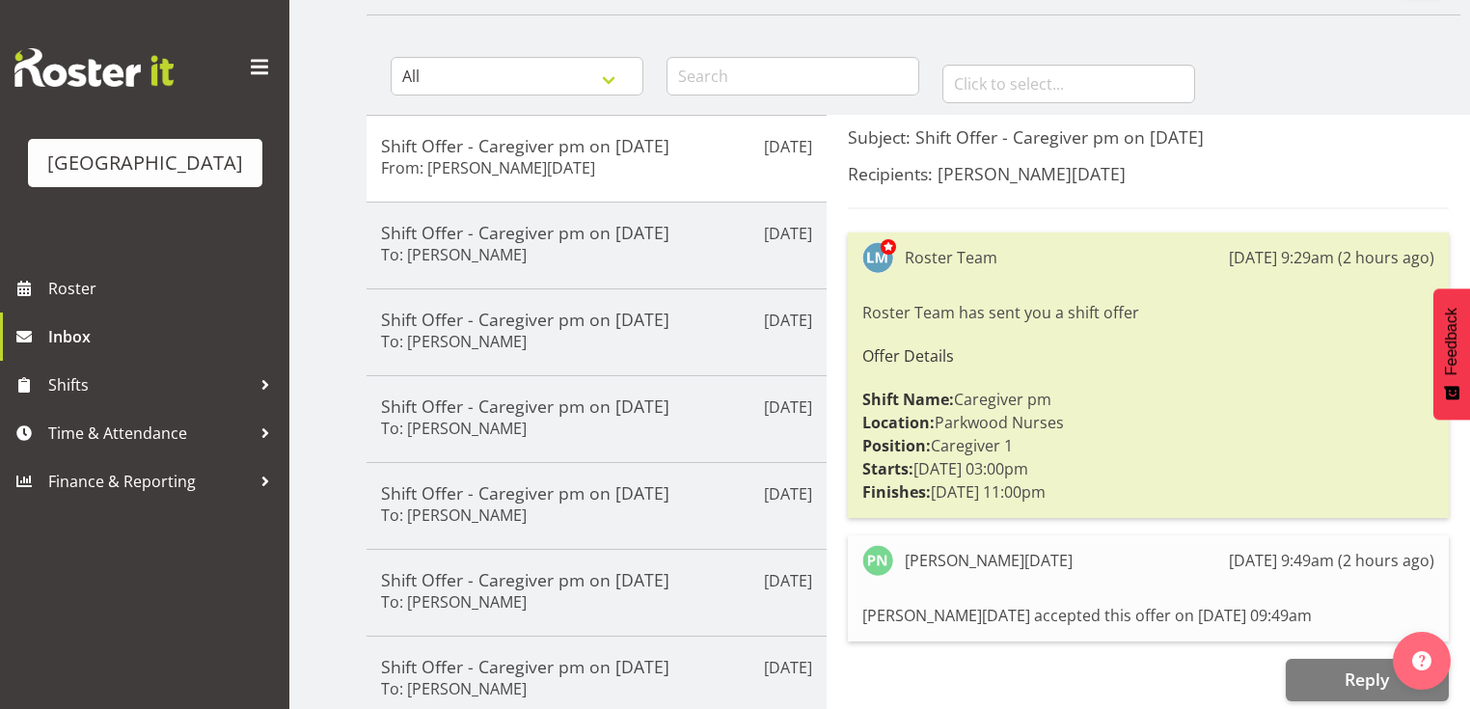
scroll to position [154, 0]
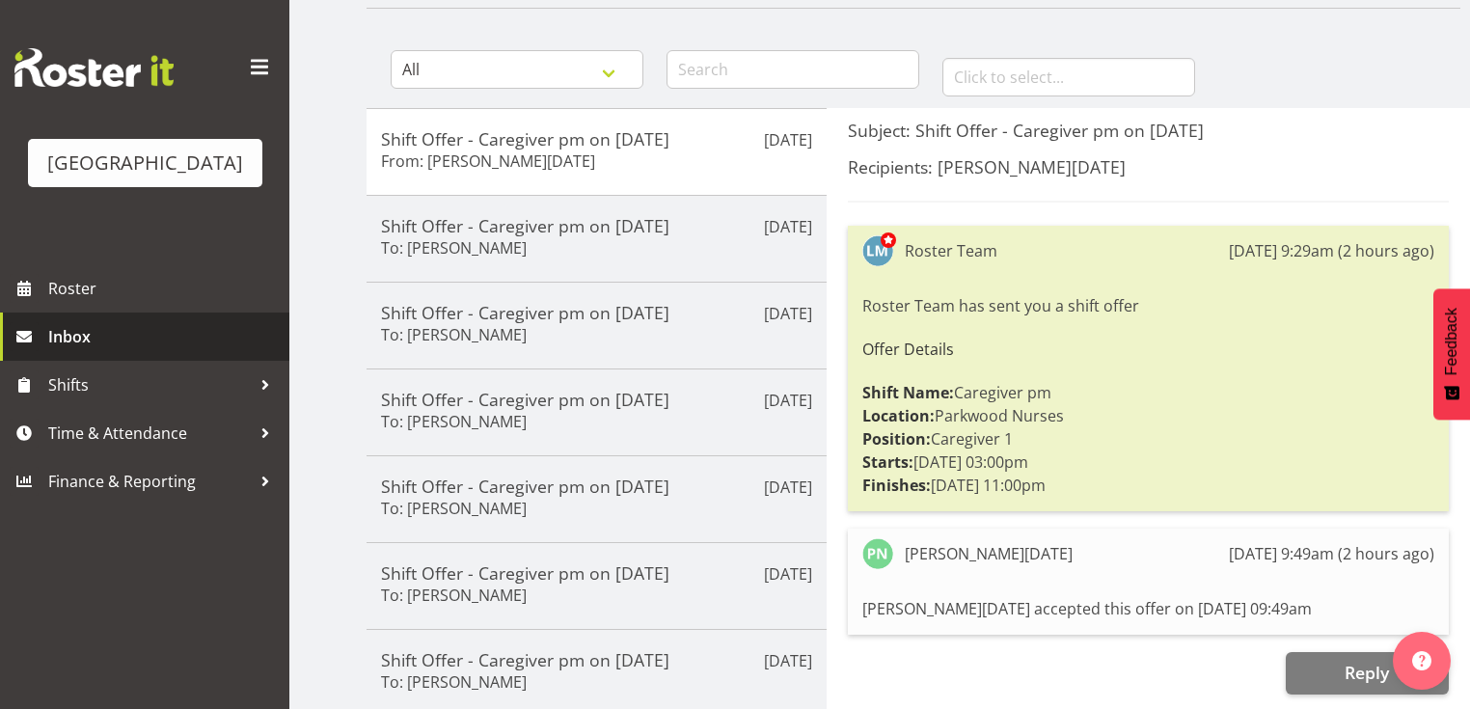
click at [104, 351] on span "Inbox" at bounding box center [163, 336] width 231 height 29
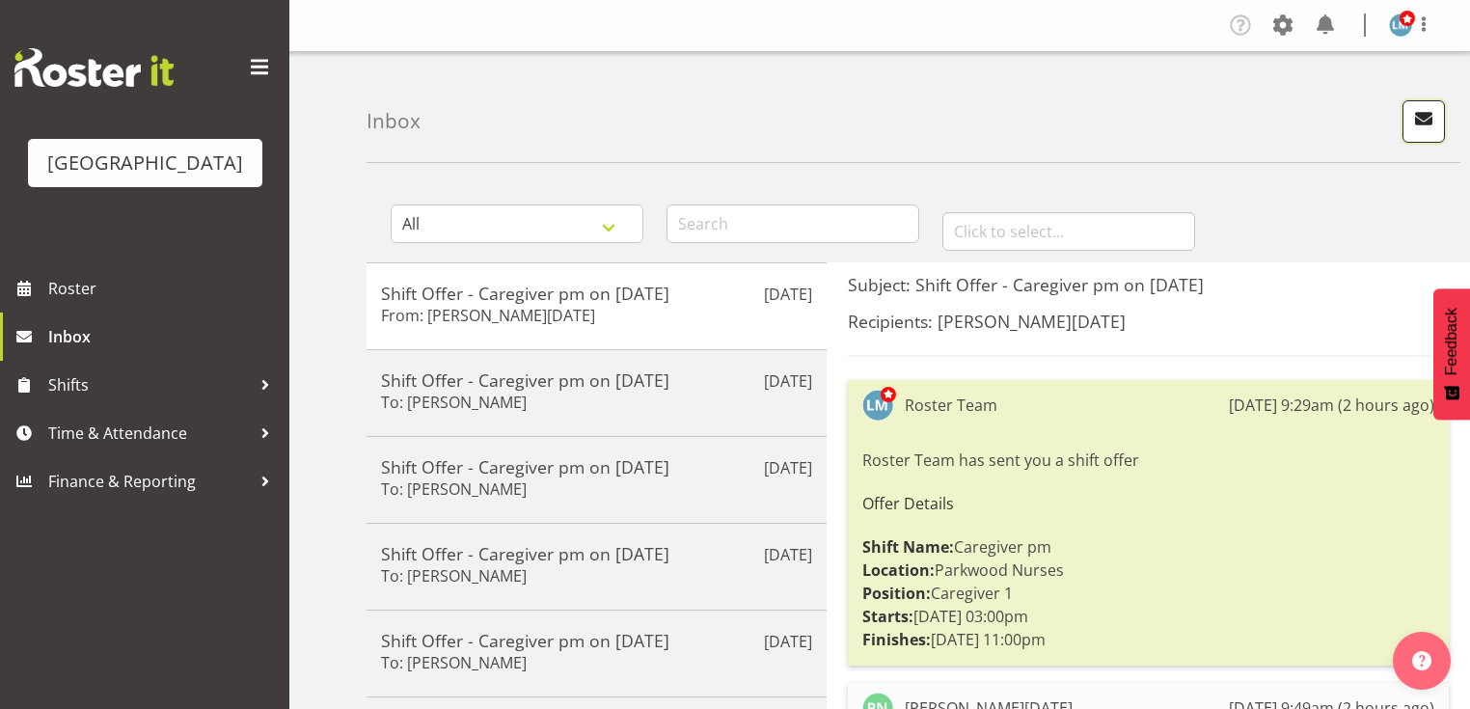
click at [1422, 112] on span "button" at bounding box center [1423, 118] width 25 height 25
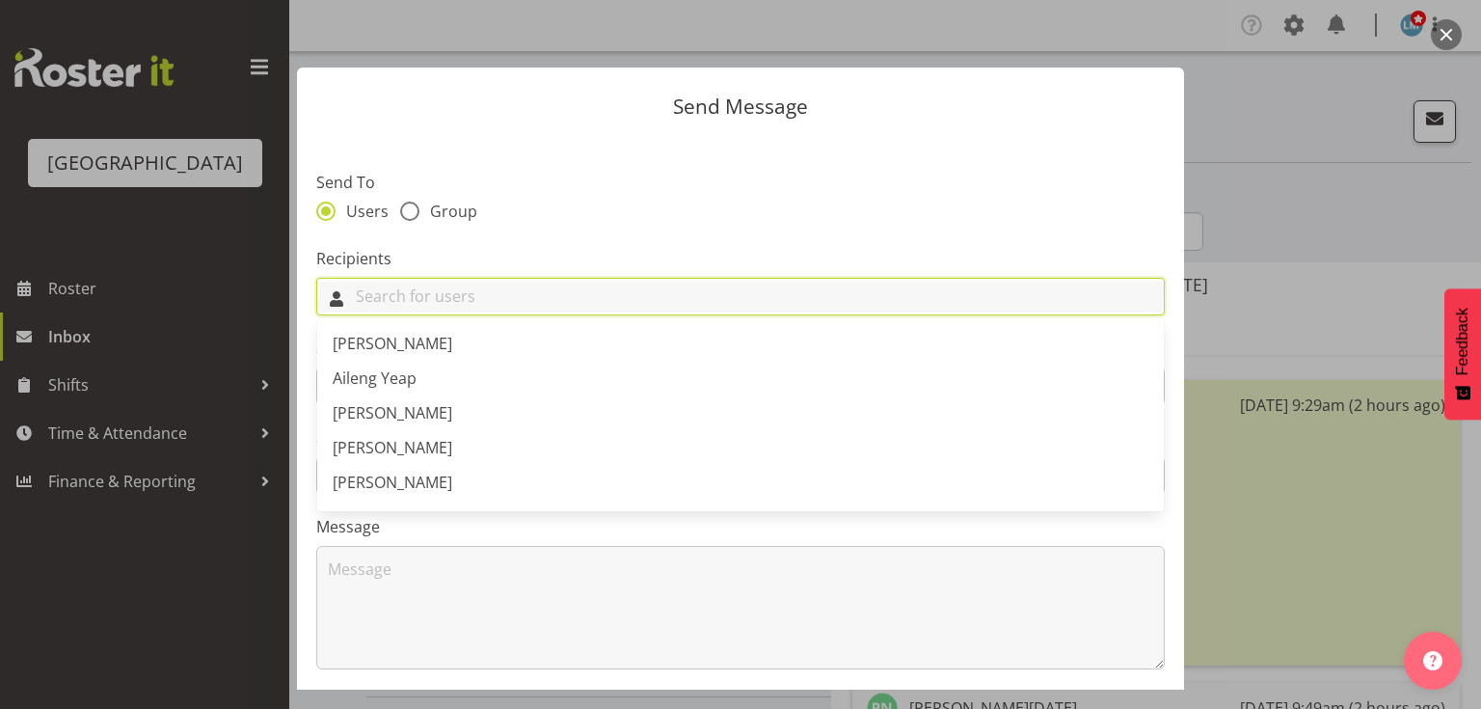
click at [664, 299] on input "text" at bounding box center [740, 297] width 847 height 30
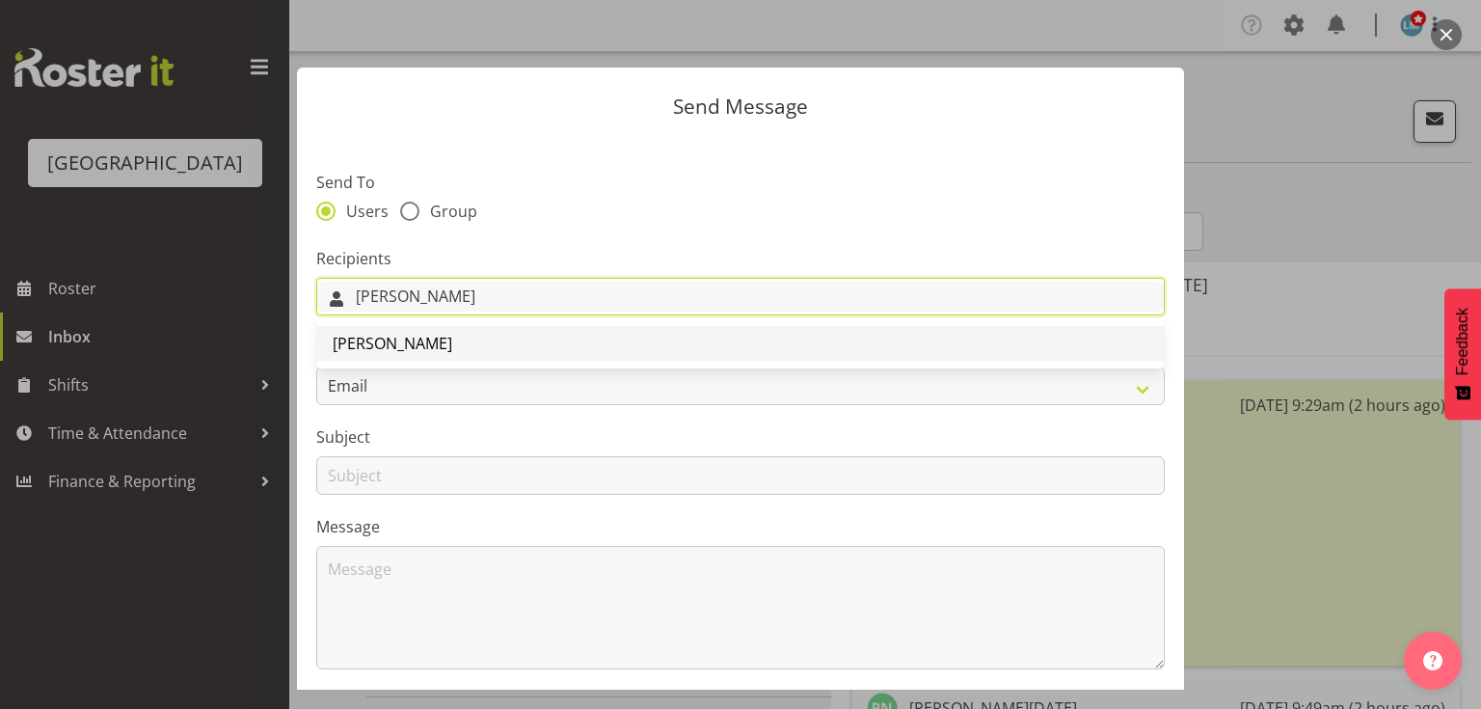
type input "Heid"
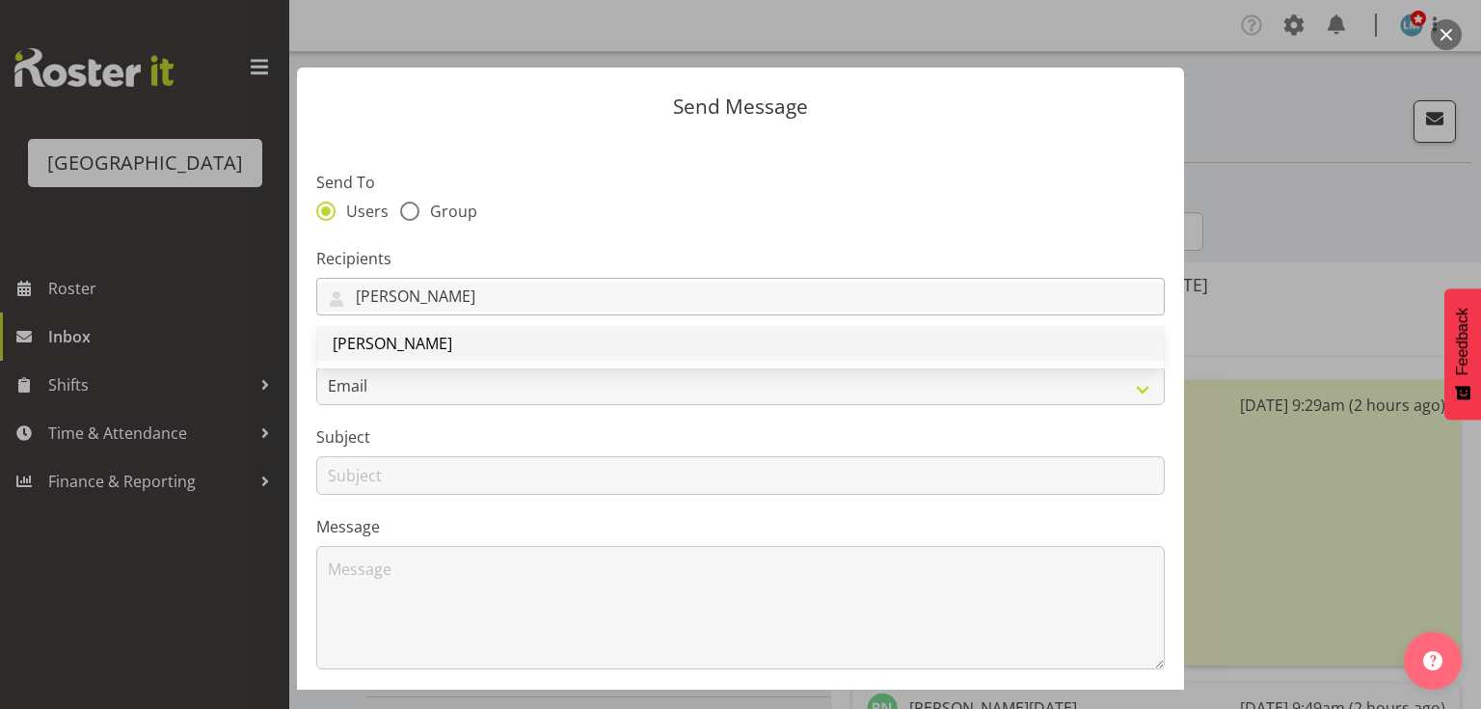
click at [442, 340] on span "Heidi Swierczynski" at bounding box center [393, 343] width 120 height 21
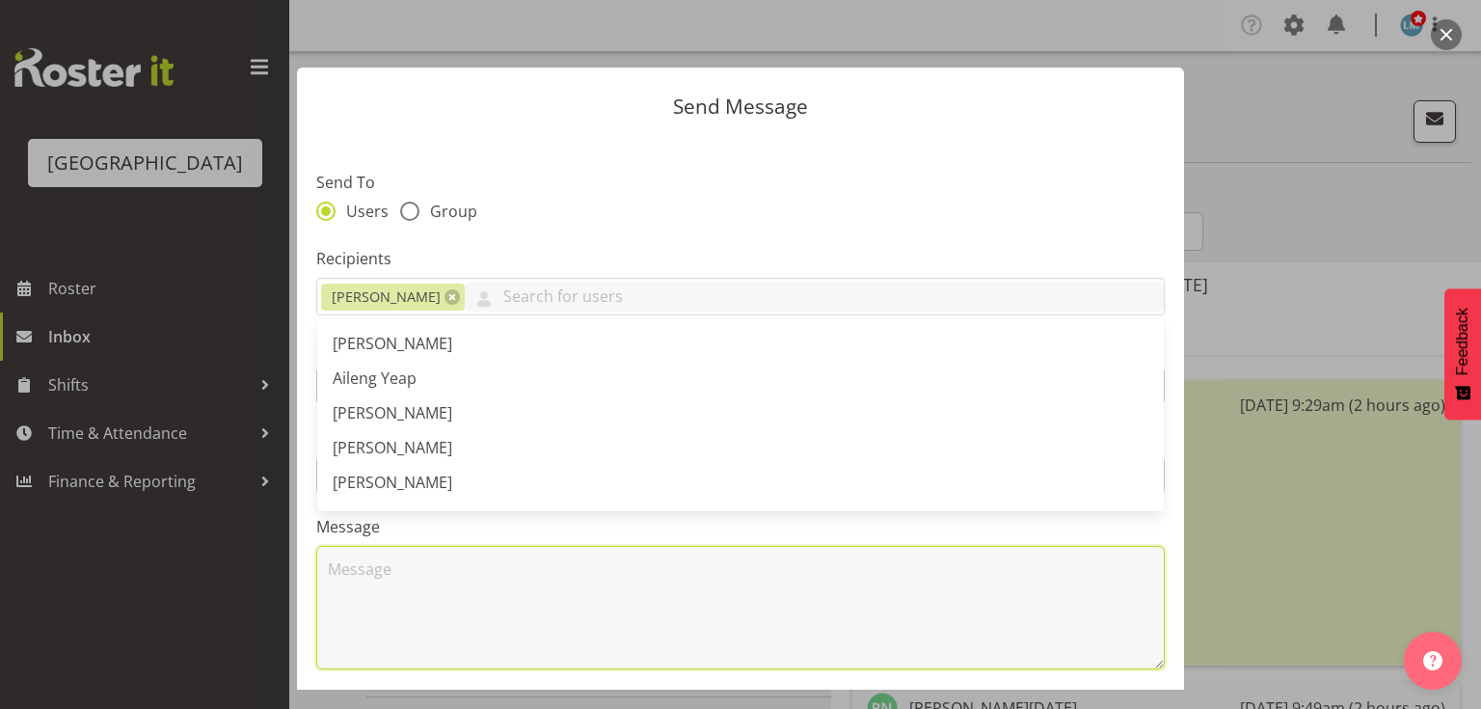
drag, startPoint x: 417, startPoint y: 605, endPoint x: 556, endPoint y: 558, distance: 146.4
click at [430, 600] on textarea at bounding box center [740, 607] width 849 height 123
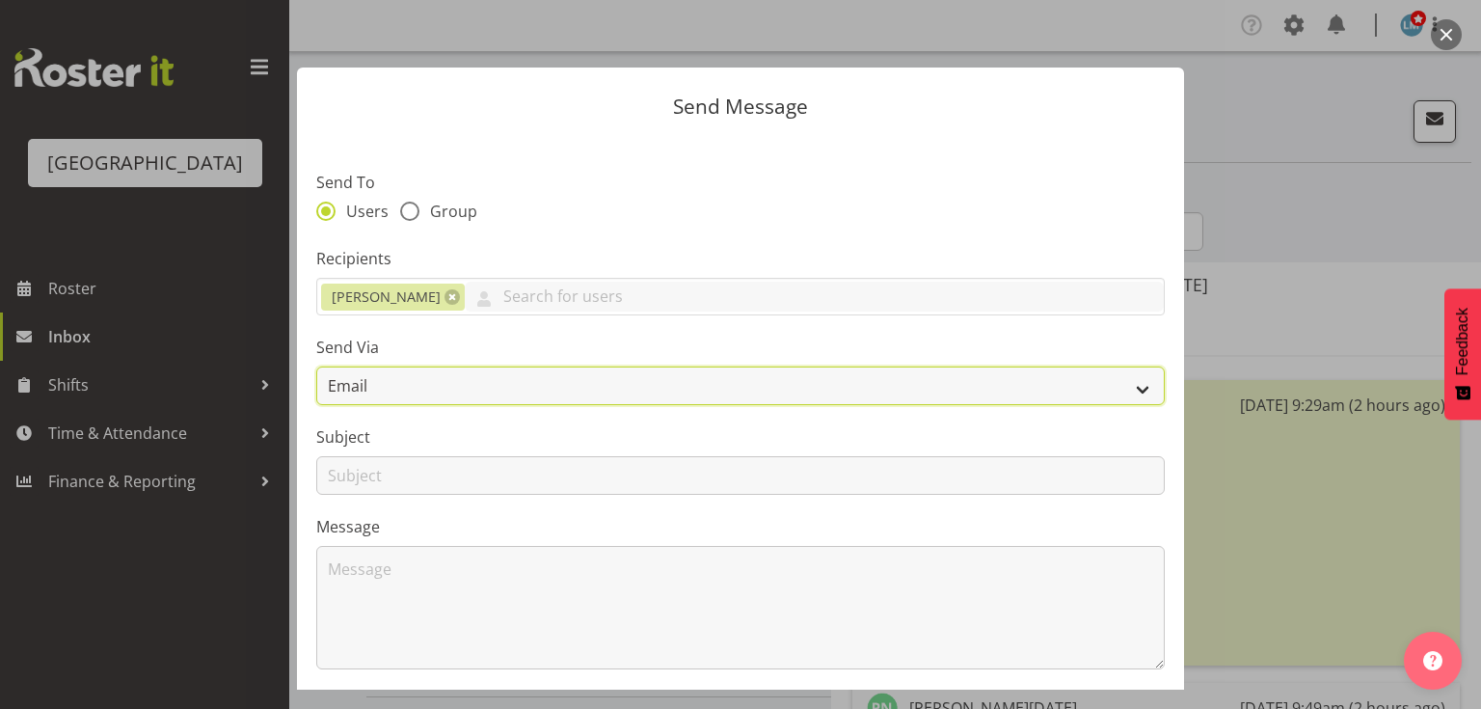
click at [1132, 394] on select "Email SMS" at bounding box center [740, 386] width 849 height 39
select select "sms"
click at [316, 367] on select "Email SMS" at bounding box center [740, 386] width 849 height 39
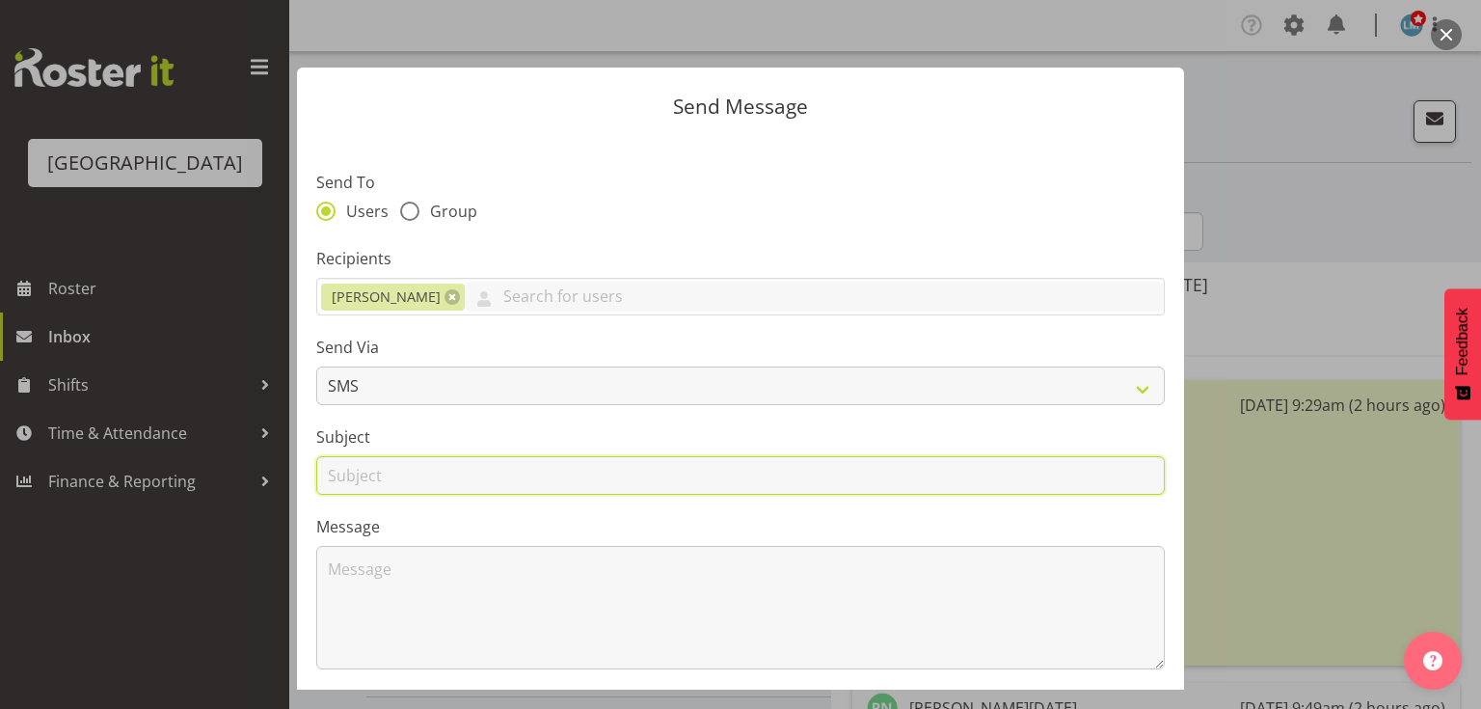
click at [328, 476] on input "text" at bounding box center [740, 475] width 849 height 39
type input "Shifts"
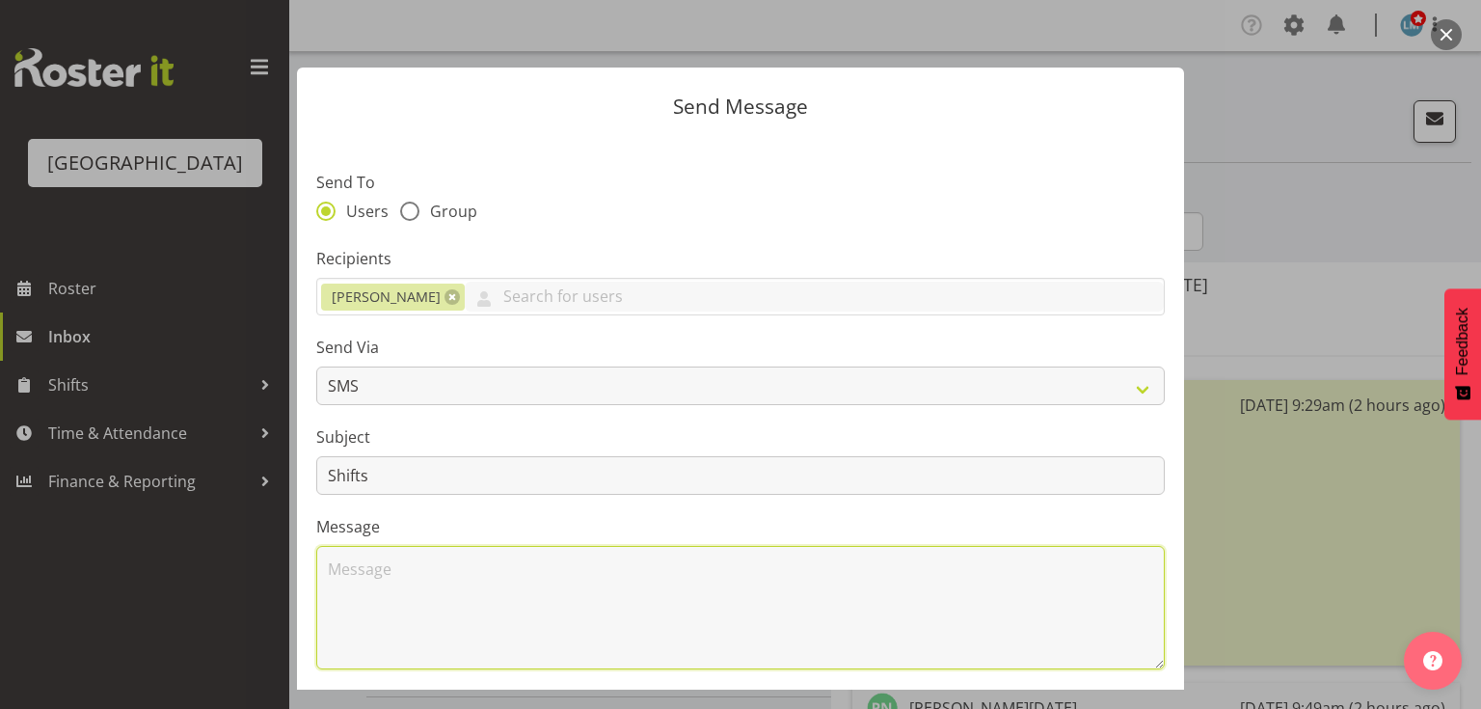
click at [390, 565] on textarea at bounding box center [740, 607] width 849 height 123
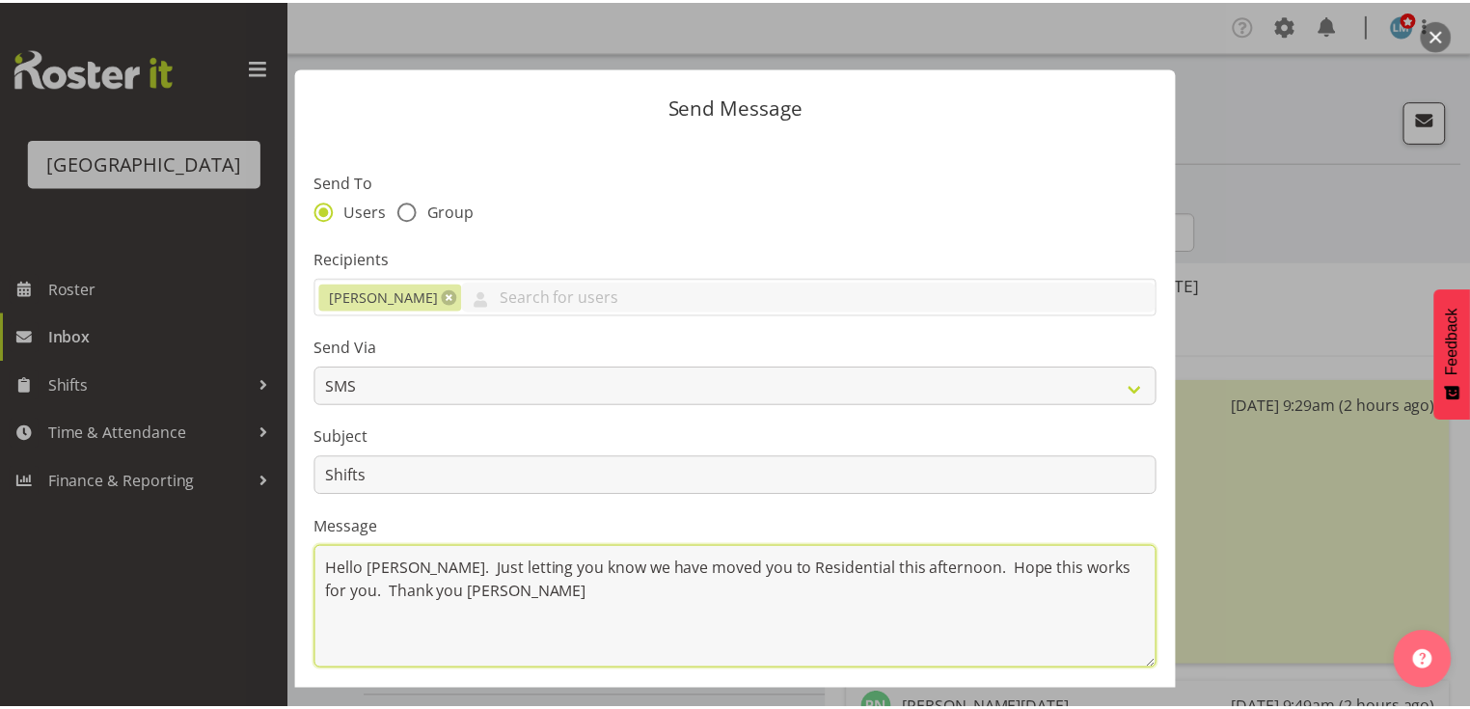
scroll to position [258, 0]
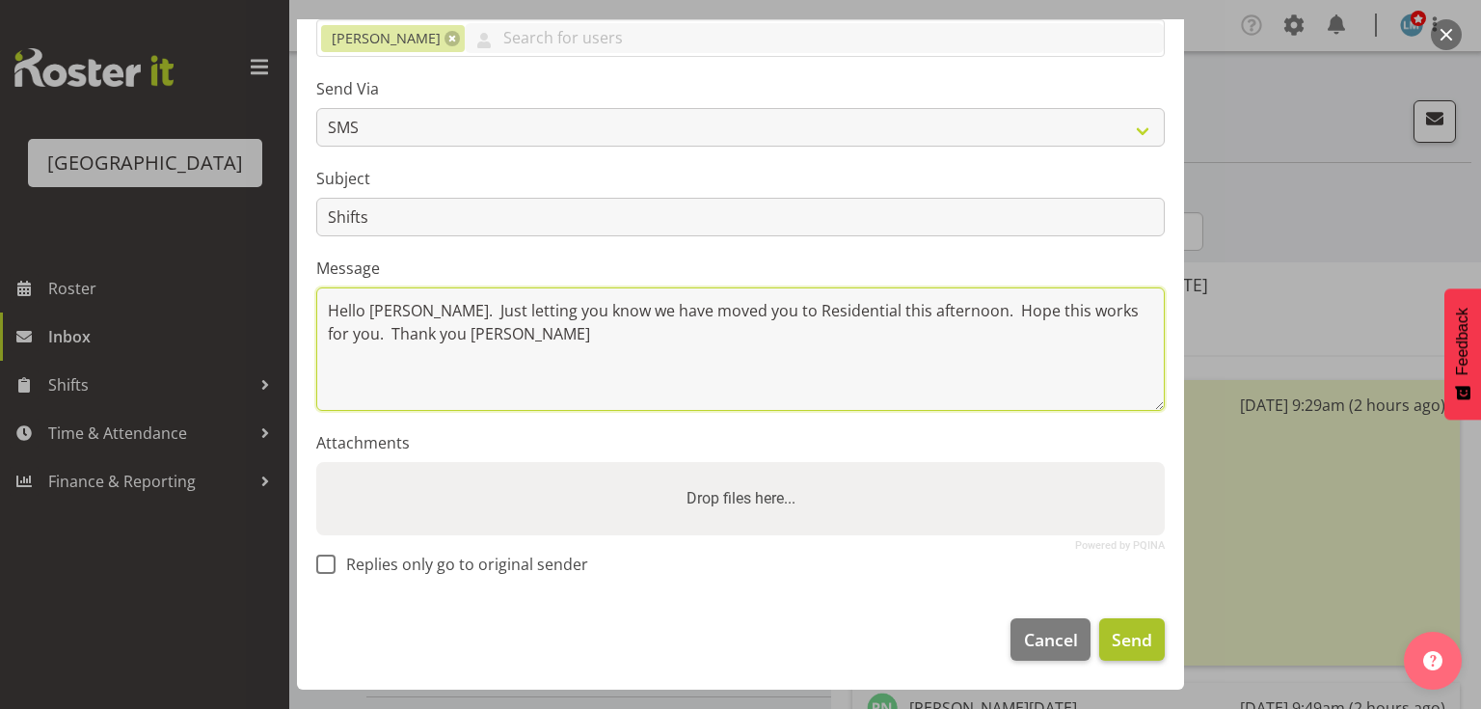
type textarea "Hello Heidi. Just letting you know we have moved you to Residential this aftern…"
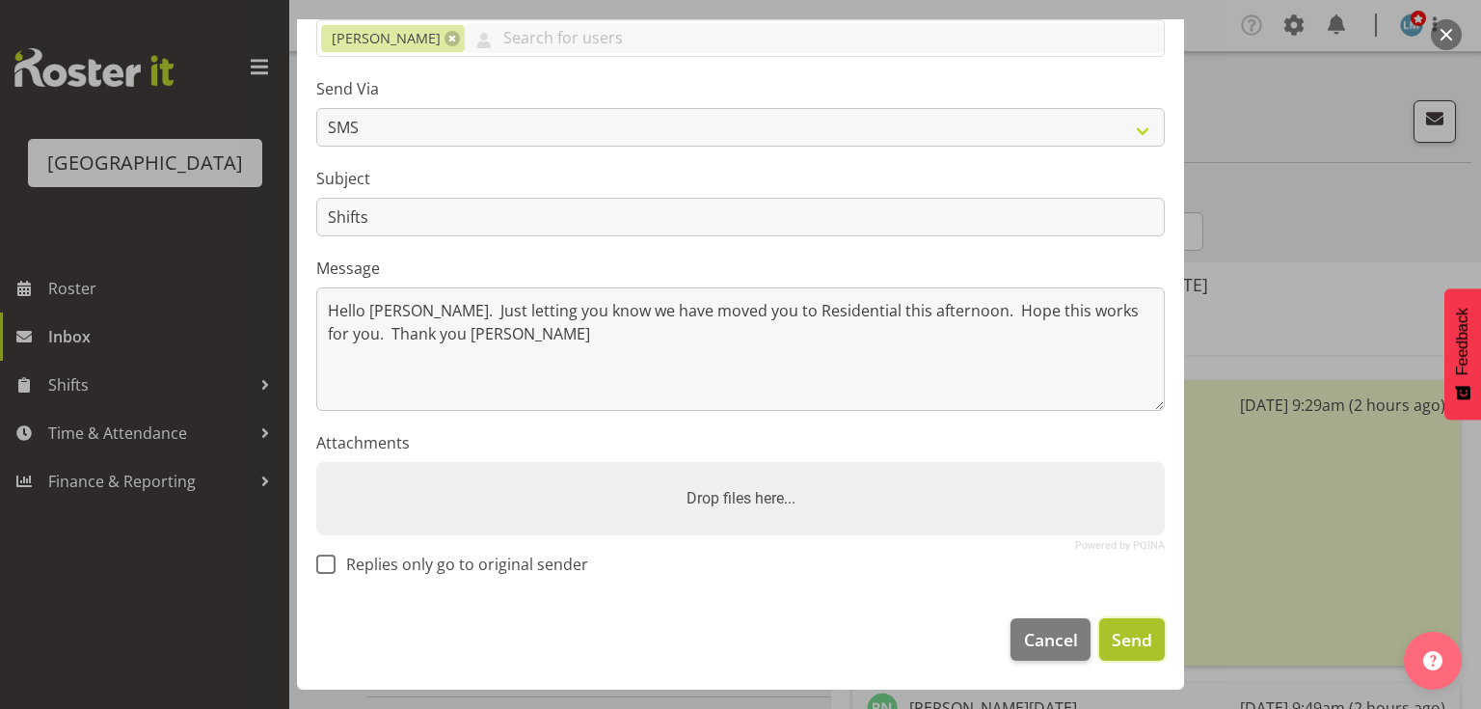
click at [1112, 634] on span "Send" at bounding box center [1132, 639] width 41 height 25
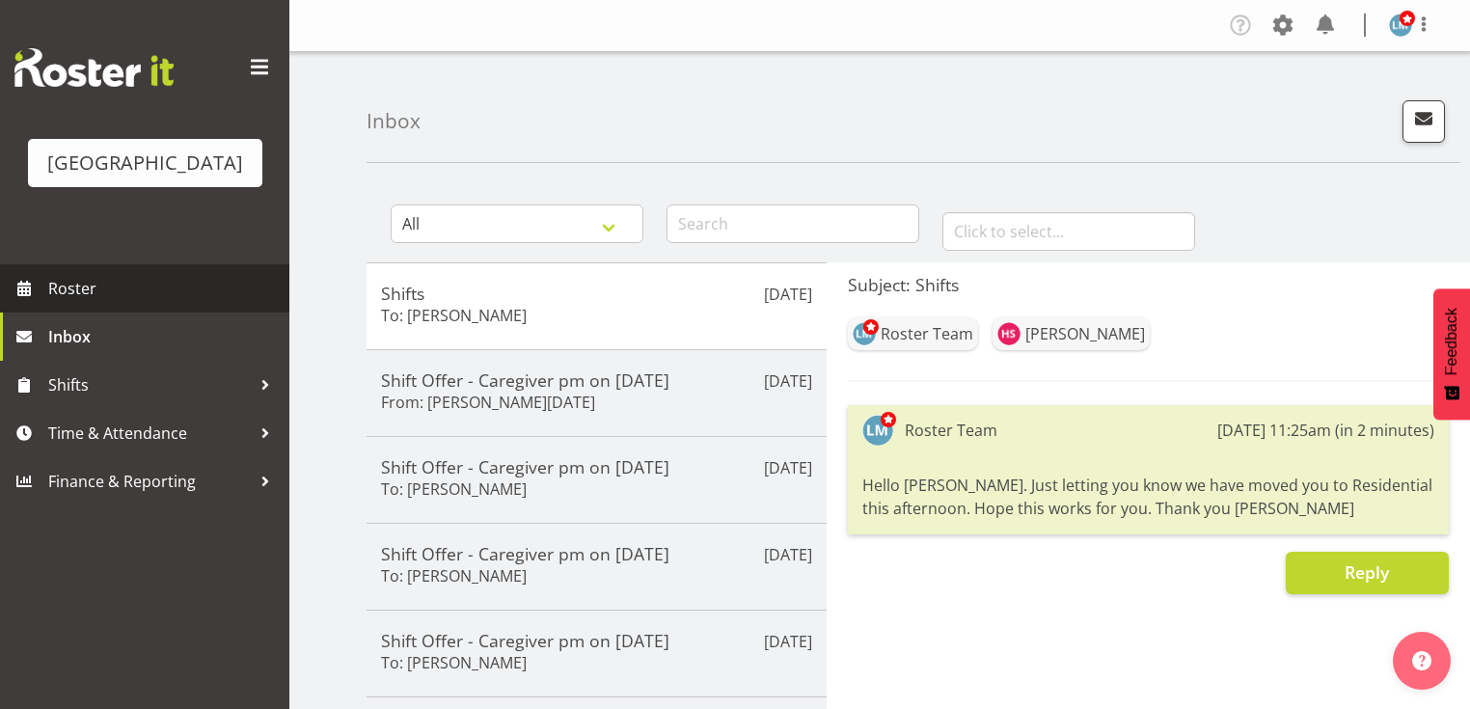
click at [85, 303] on span "Roster" at bounding box center [163, 288] width 231 height 29
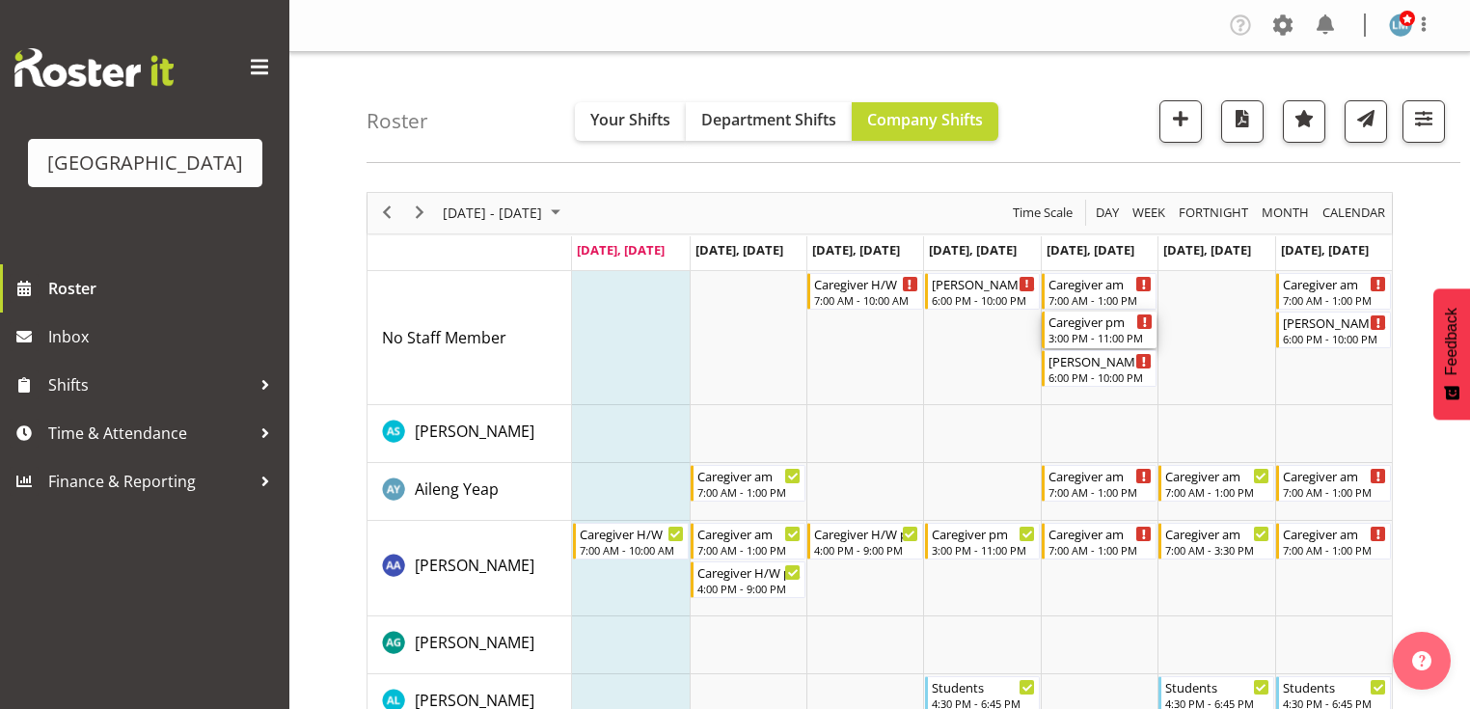
click at [1096, 330] on div "Caregiver pm 3:00 PM - 11:00 PM" at bounding box center [1100, 330] width 104 height 37
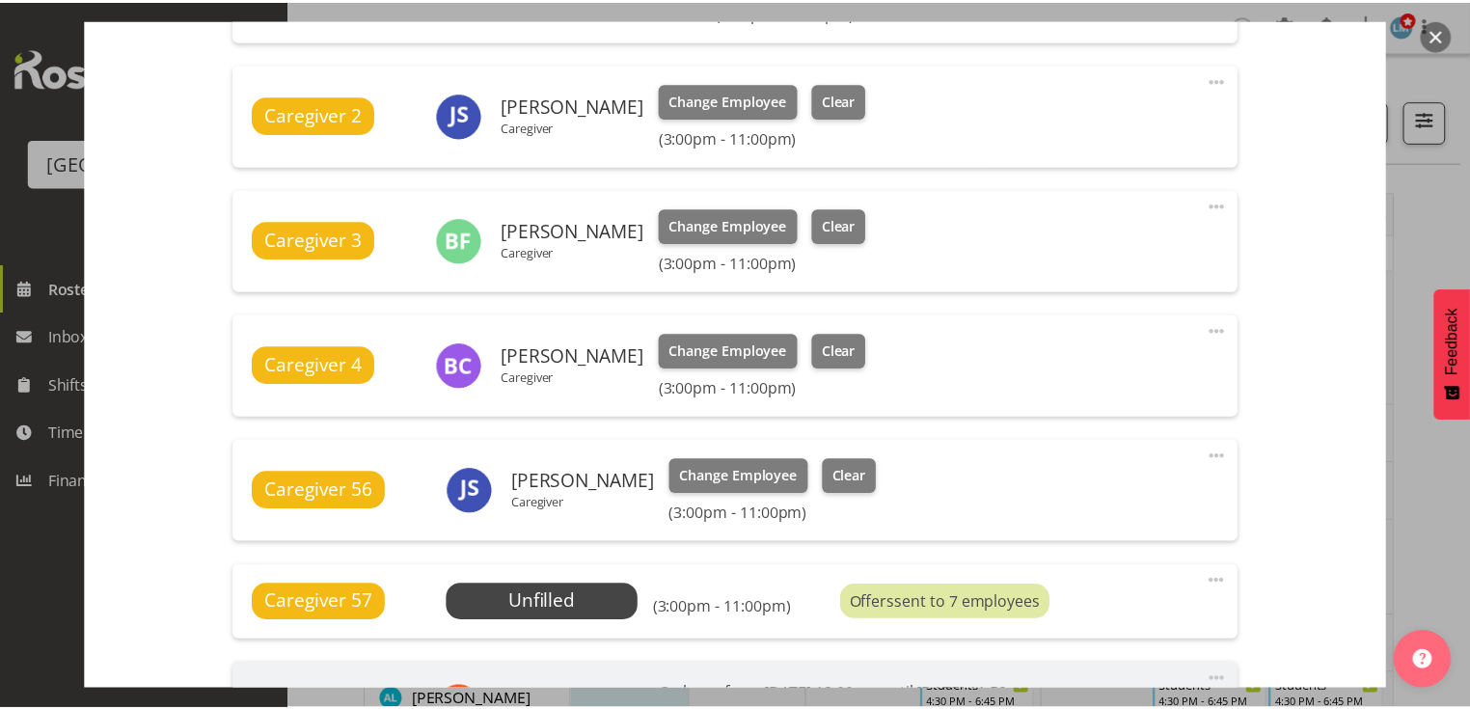
scroll to position [926, 0]
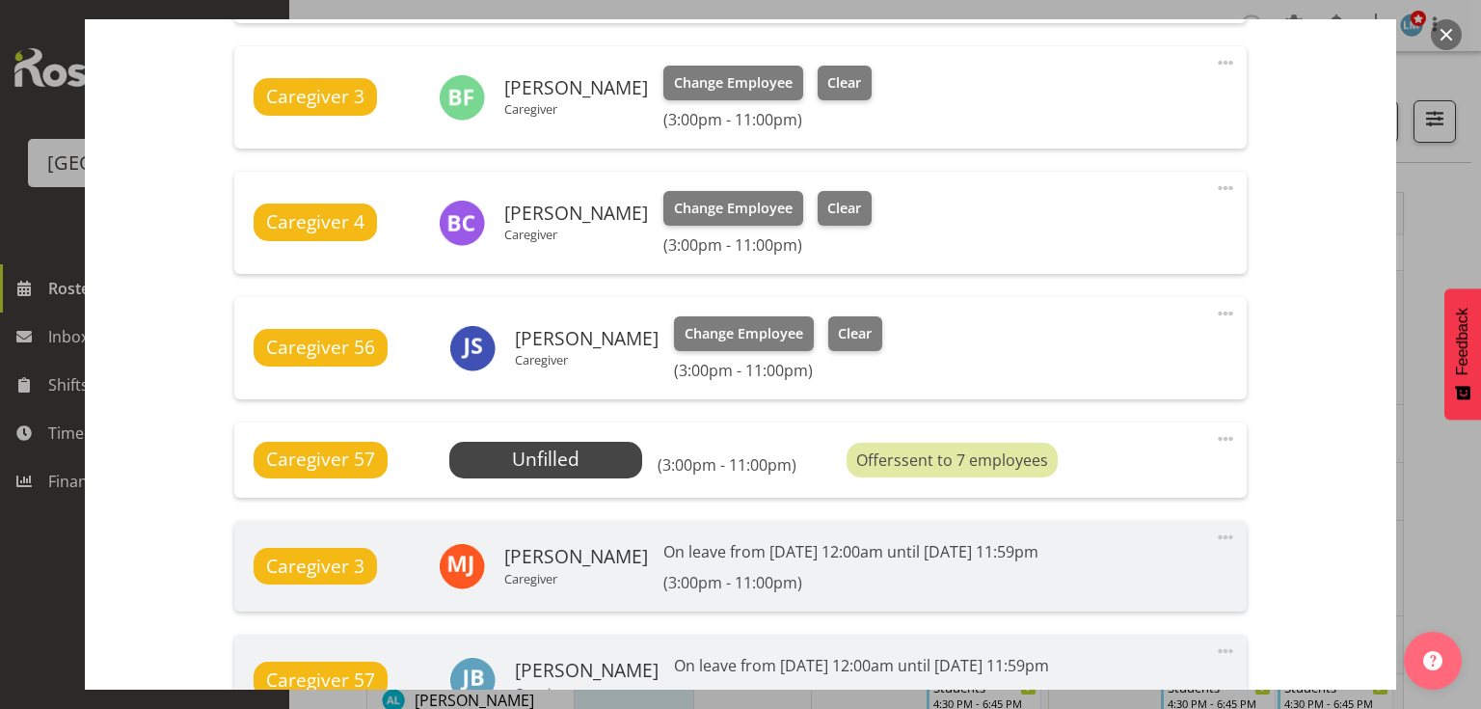
click at [1447, 34] on button "button" at bounding box center [1446, 34] width 31 height 31
